Goal: Task Accomplishment & Management: Complete application form

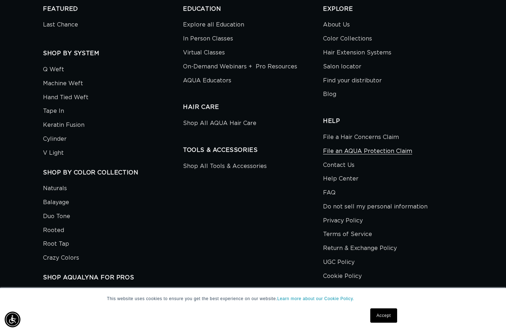
click at [340, 153] on link "File an AQUA Protection Claim" at bounding box center [367, 151] width 89 height 14
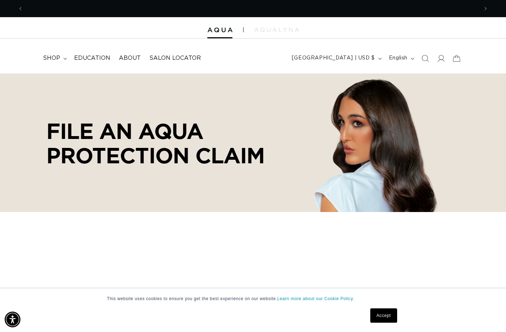
scroll to position [0, 910]
